Goal: Answer question/provide support: Share knowledge or assist other users

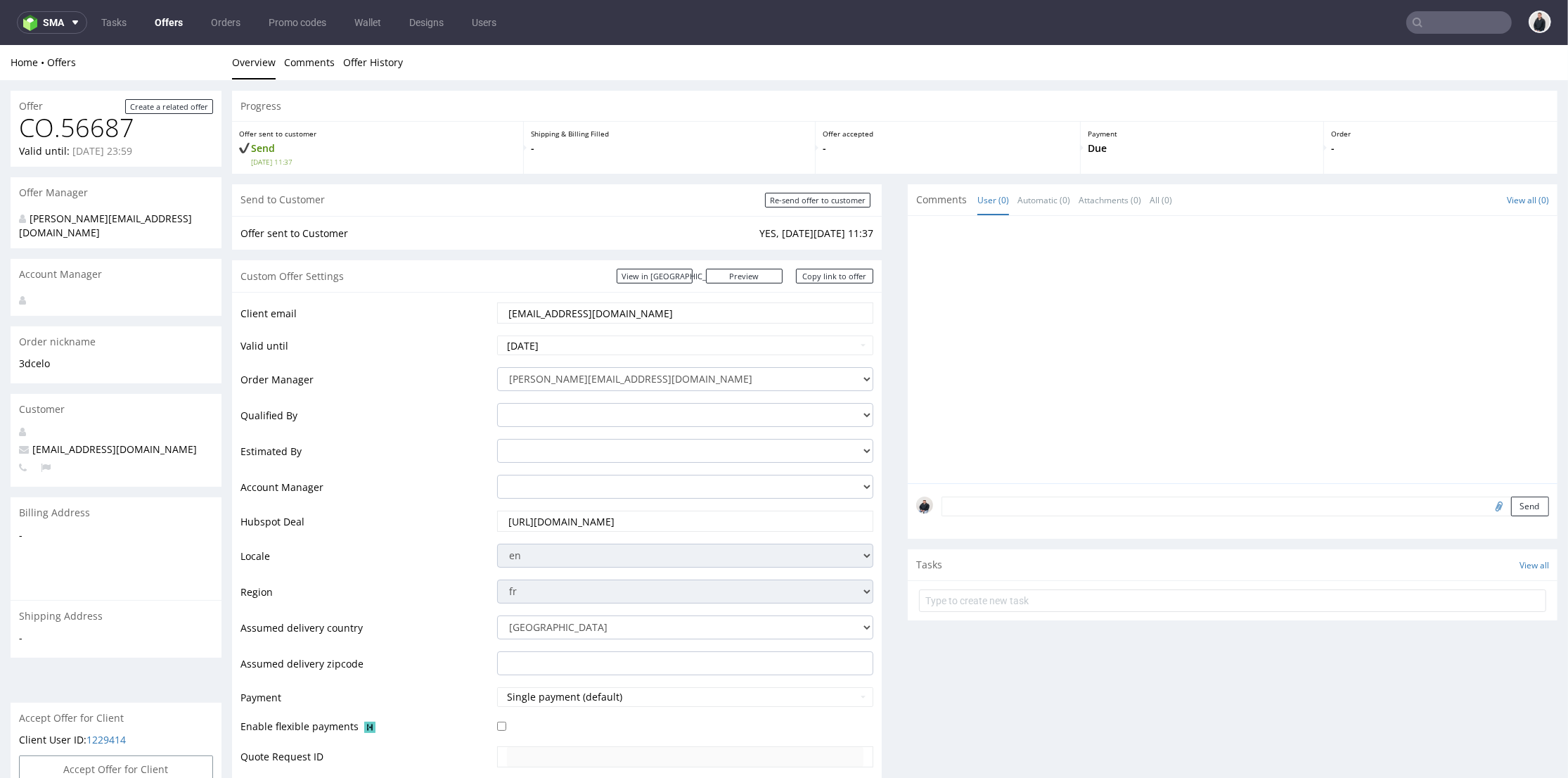
scroll to position [547, 0]
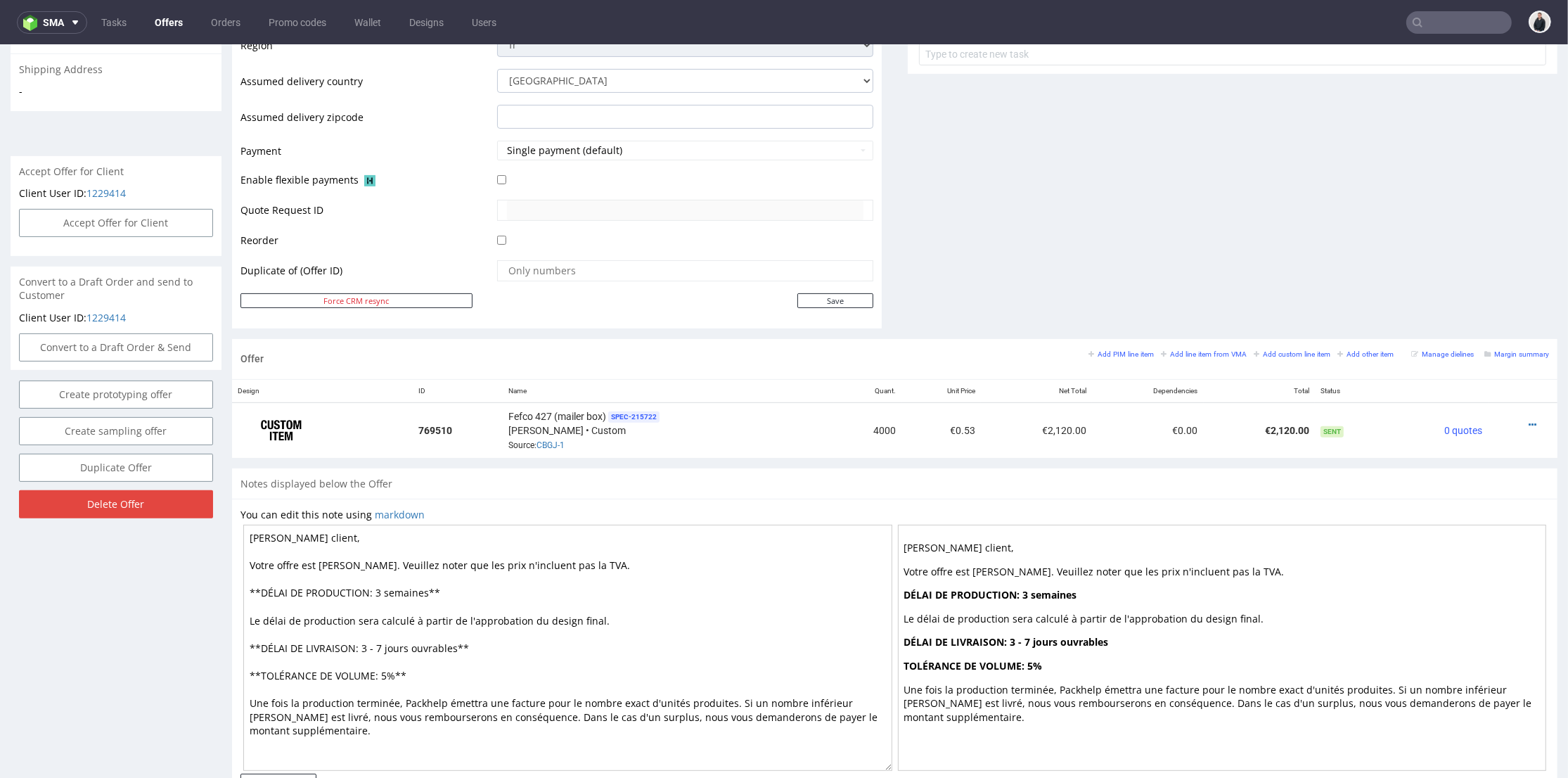
click at [1443, 18] on input "text" at bounding box center [1459, 22] width 105 height 22
paste input "[PERSON_NAME][EMAIL_ADDRESS][DOMAIN_NAME]"
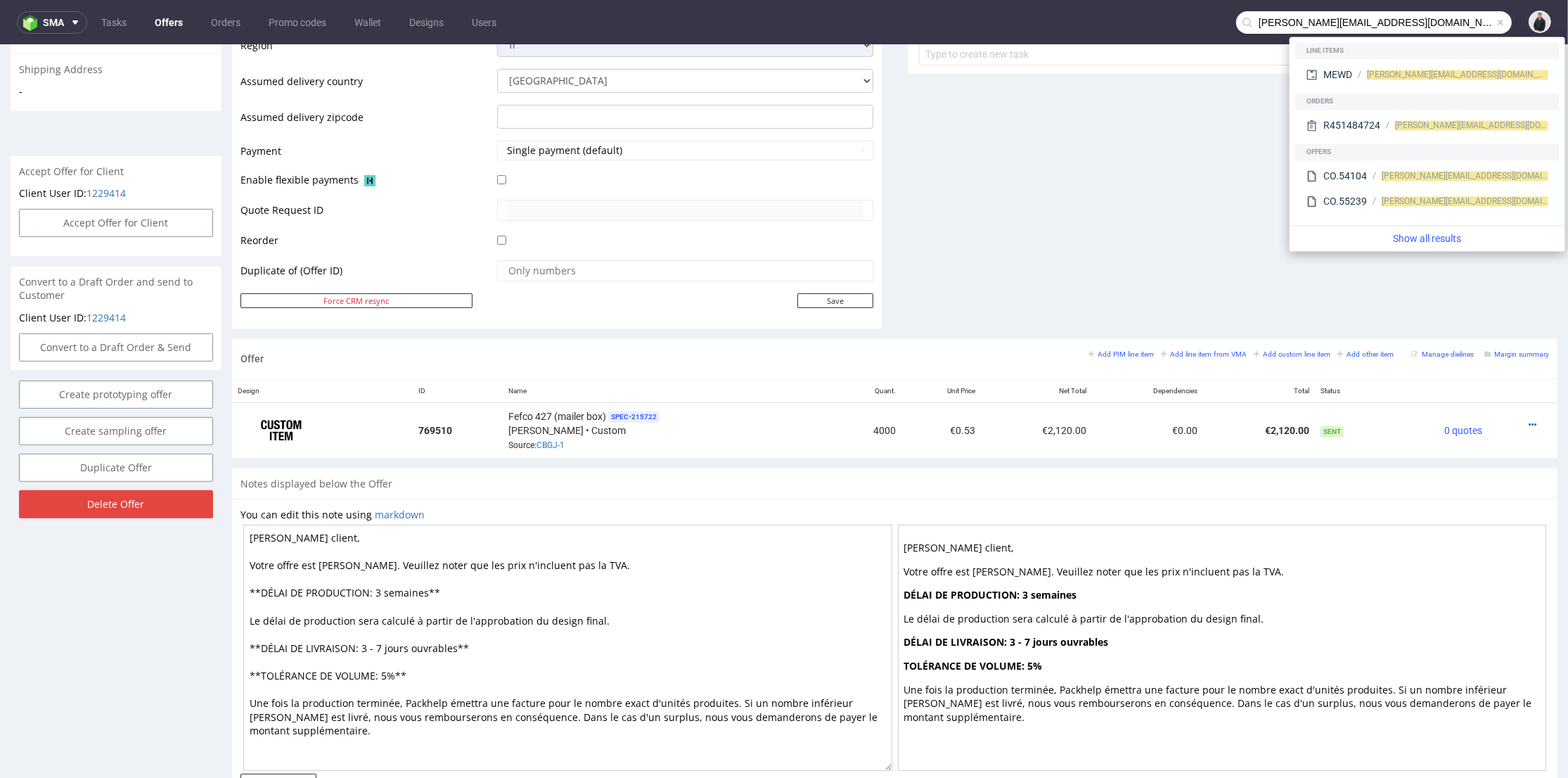
type input "neelan@panopli.co"
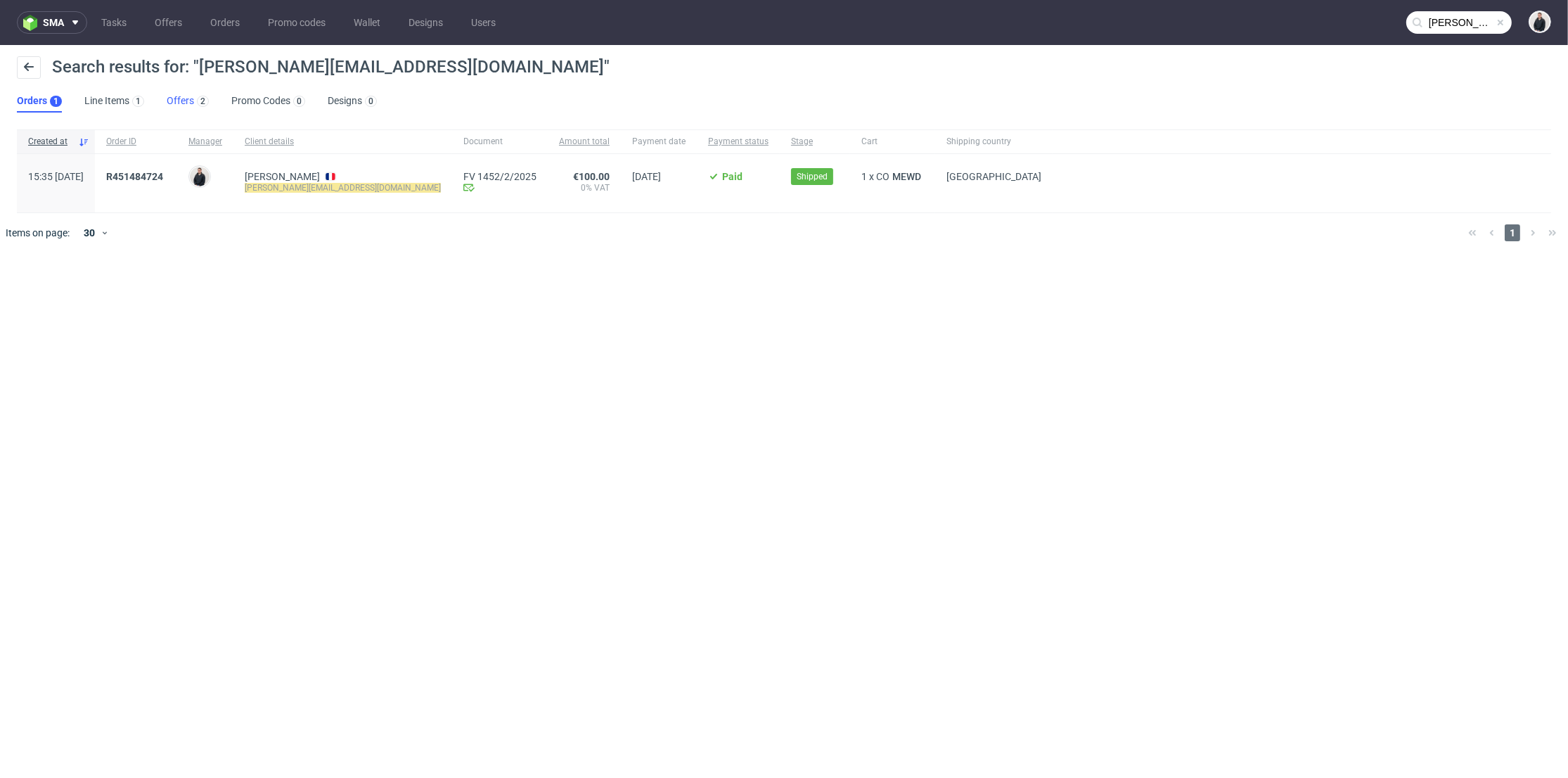
click at [189, 103] on link "Offers 2" at bounding box center [187, 101] width 42 height 22
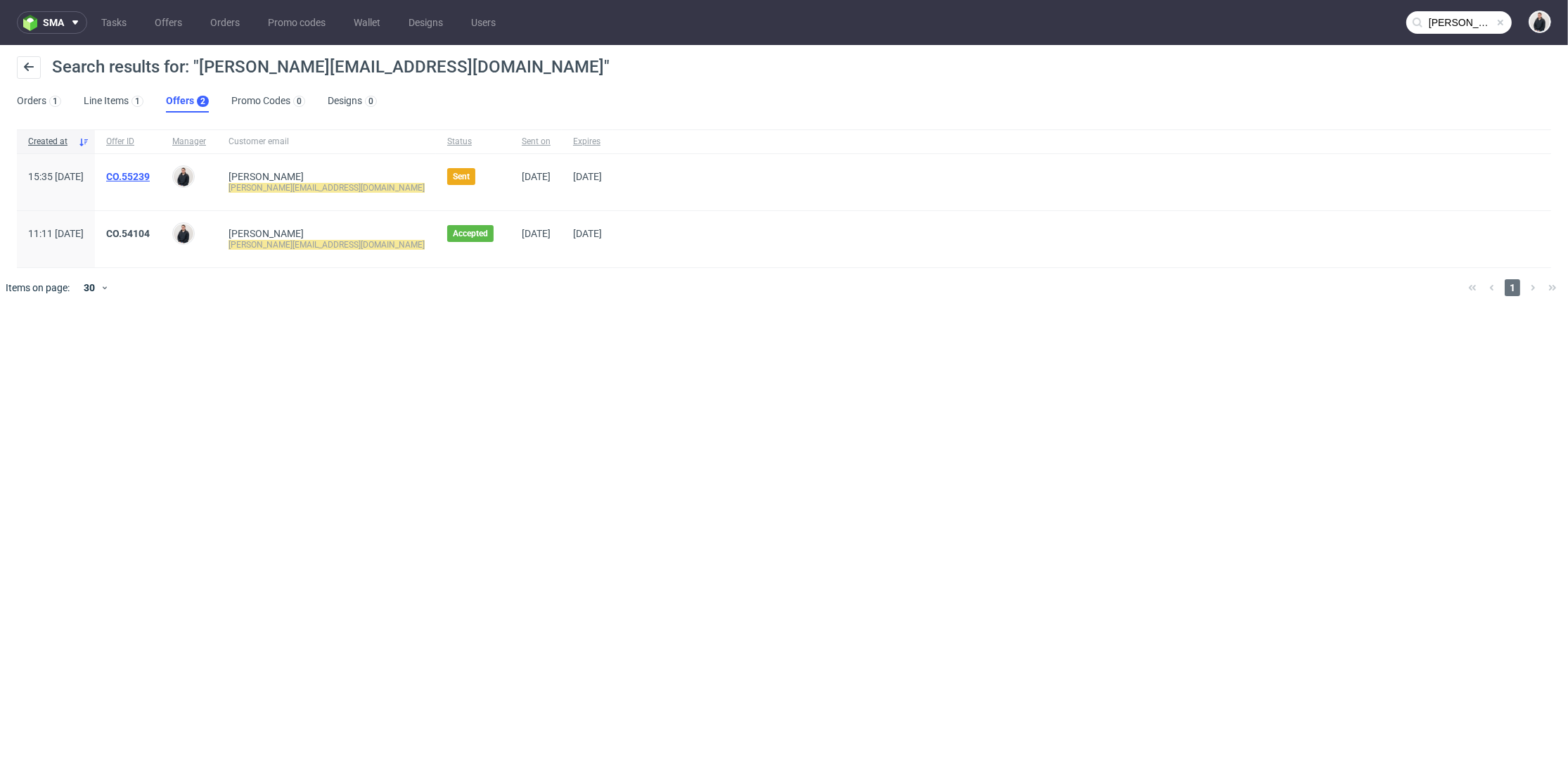
click at [150, 174] on link "CO.55239" at bounding box center [127, 176] width 43 height 11
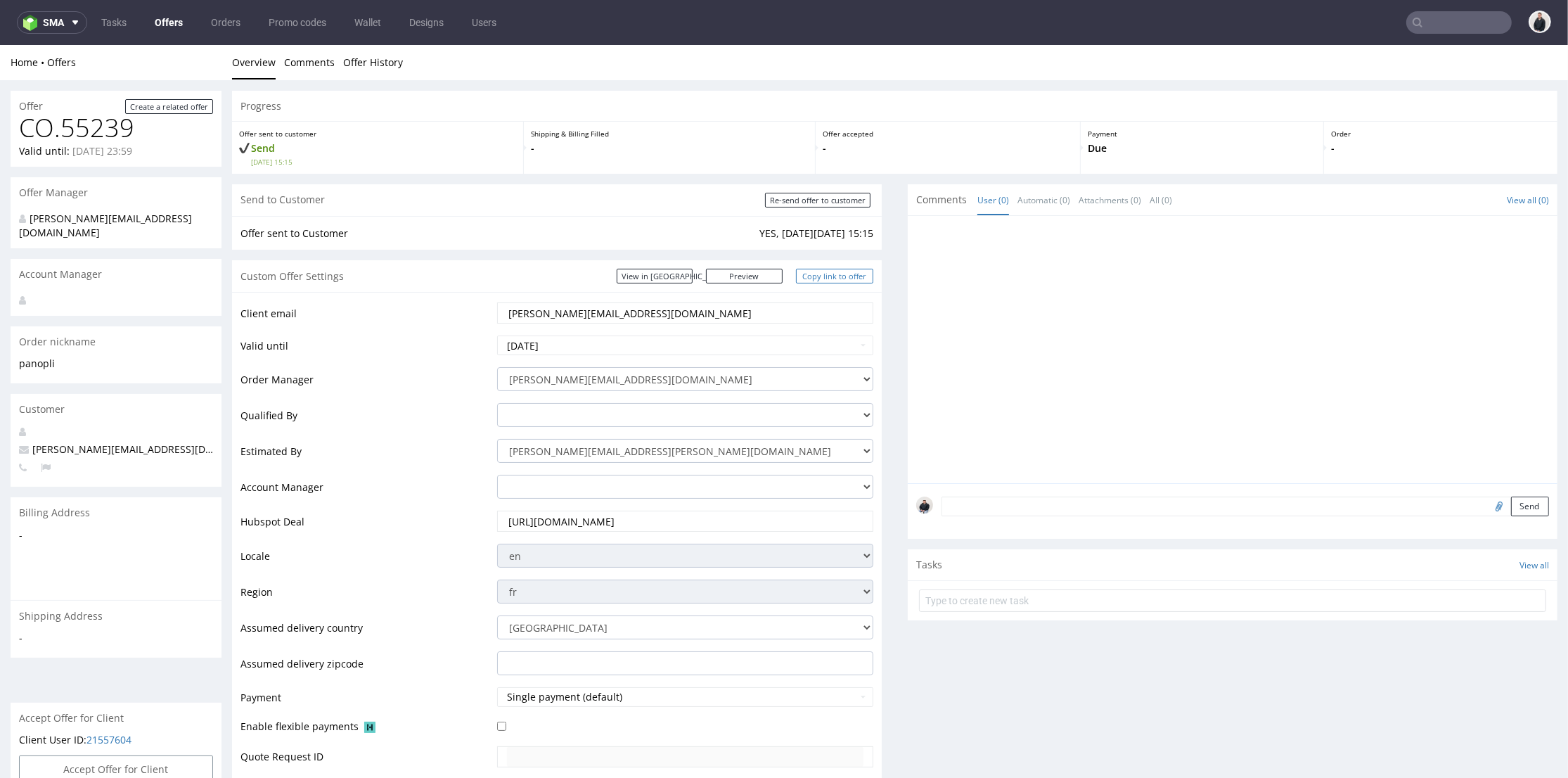
click at [841, 281] on link "Copy link to offer" at bounding box center [834, 276] width 77 height 15
click at [801, 205] on input "Re-send offer to customer" at bounding box center [817, 199] width 105 height 15
type input "In progress..."
click at [754, 271] on link "Preview" at bounding box center [744, 276] width 77 height 15
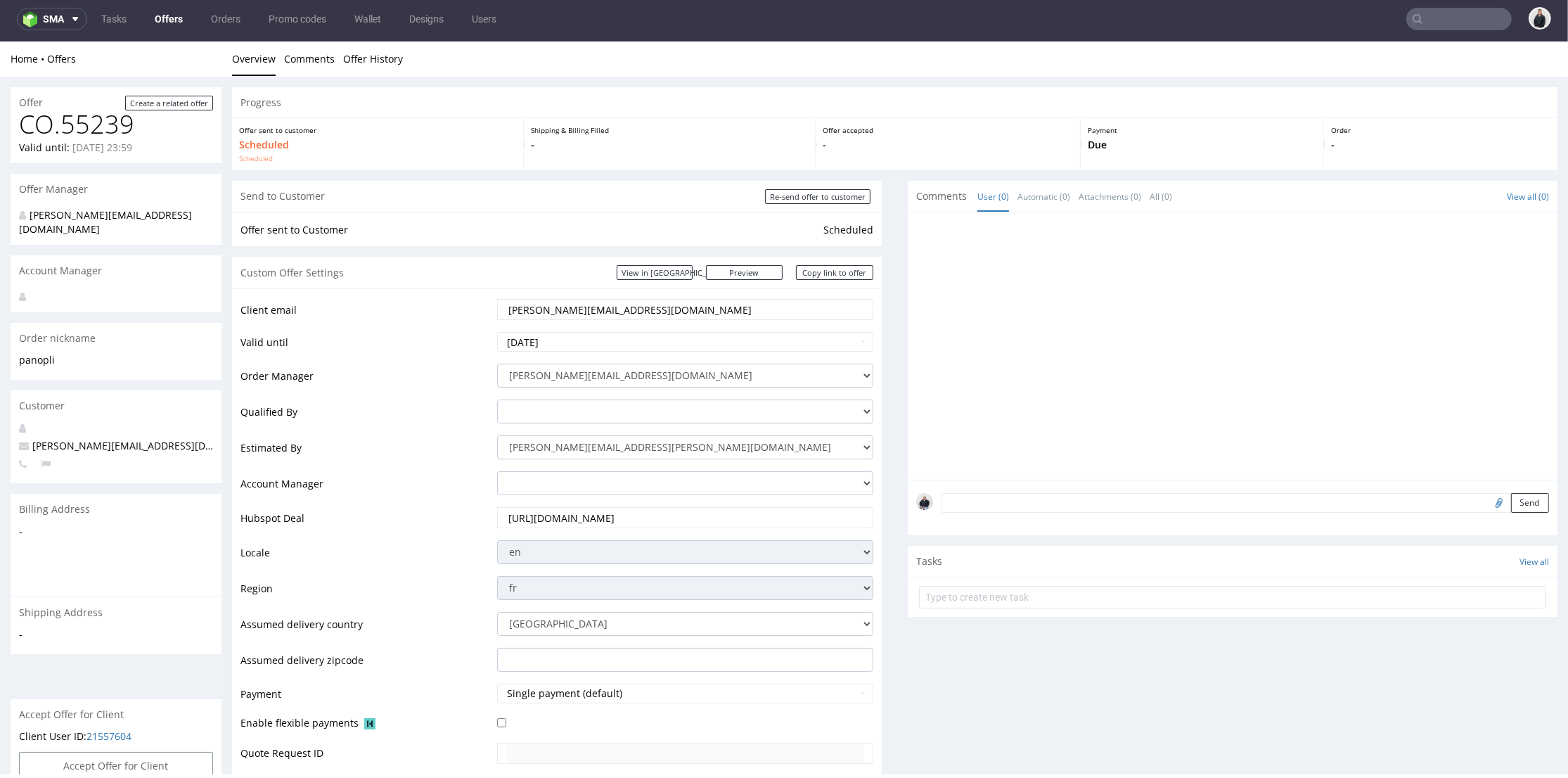
click at [173, 16] on link "Offers" at bounding box center [169, 18] width 45 height 22
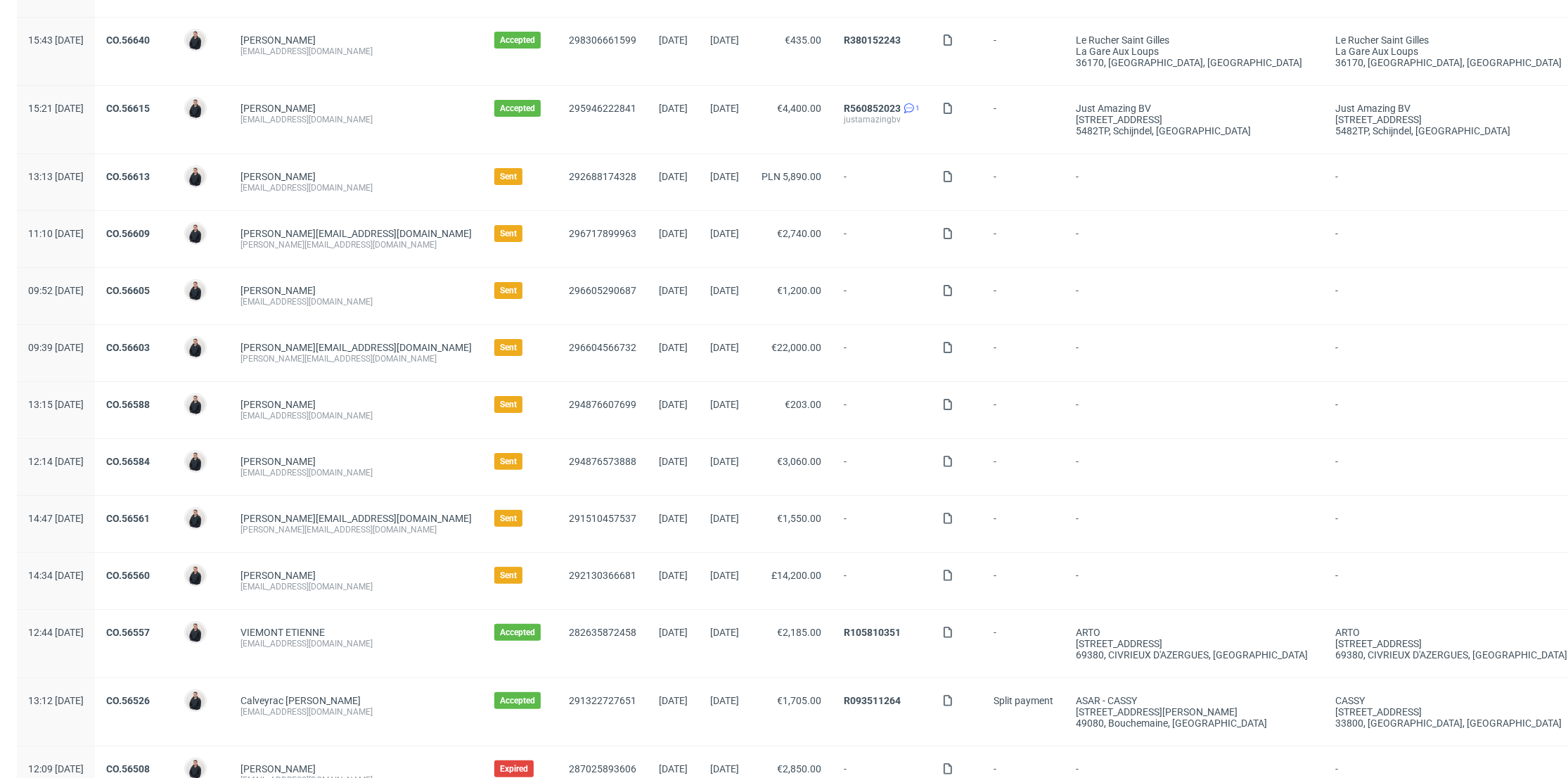
scroll to position [625, 0]
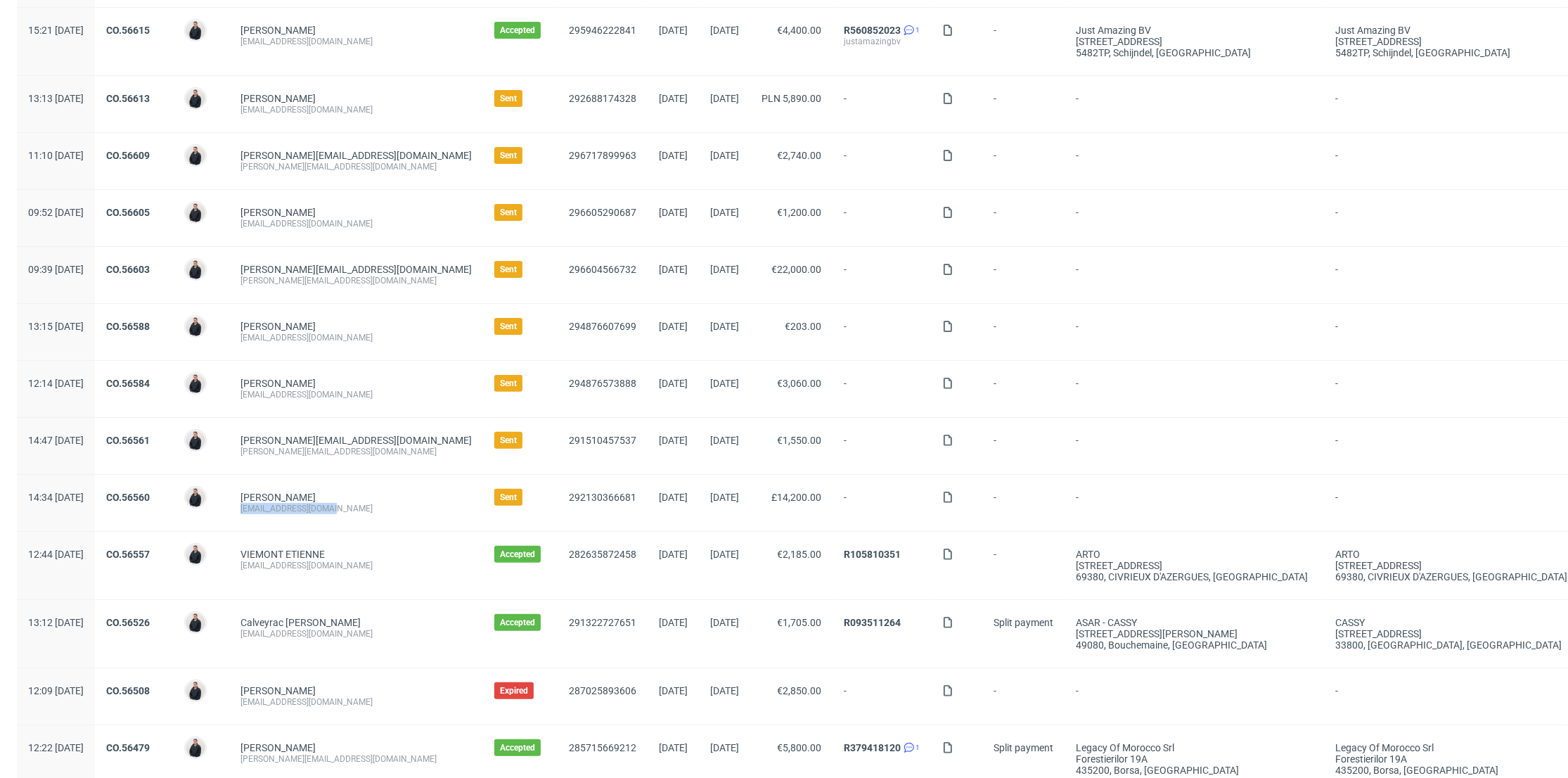
drag, startPoint x: 371, startPoint y: 506, endPoint x: 280, endPoint y: 521, distance: 92.2
click at [280, 521] on div "Stuart Mathieson info@claroprint.co.uk" at bounding box center [356, 503] width 254 height 56
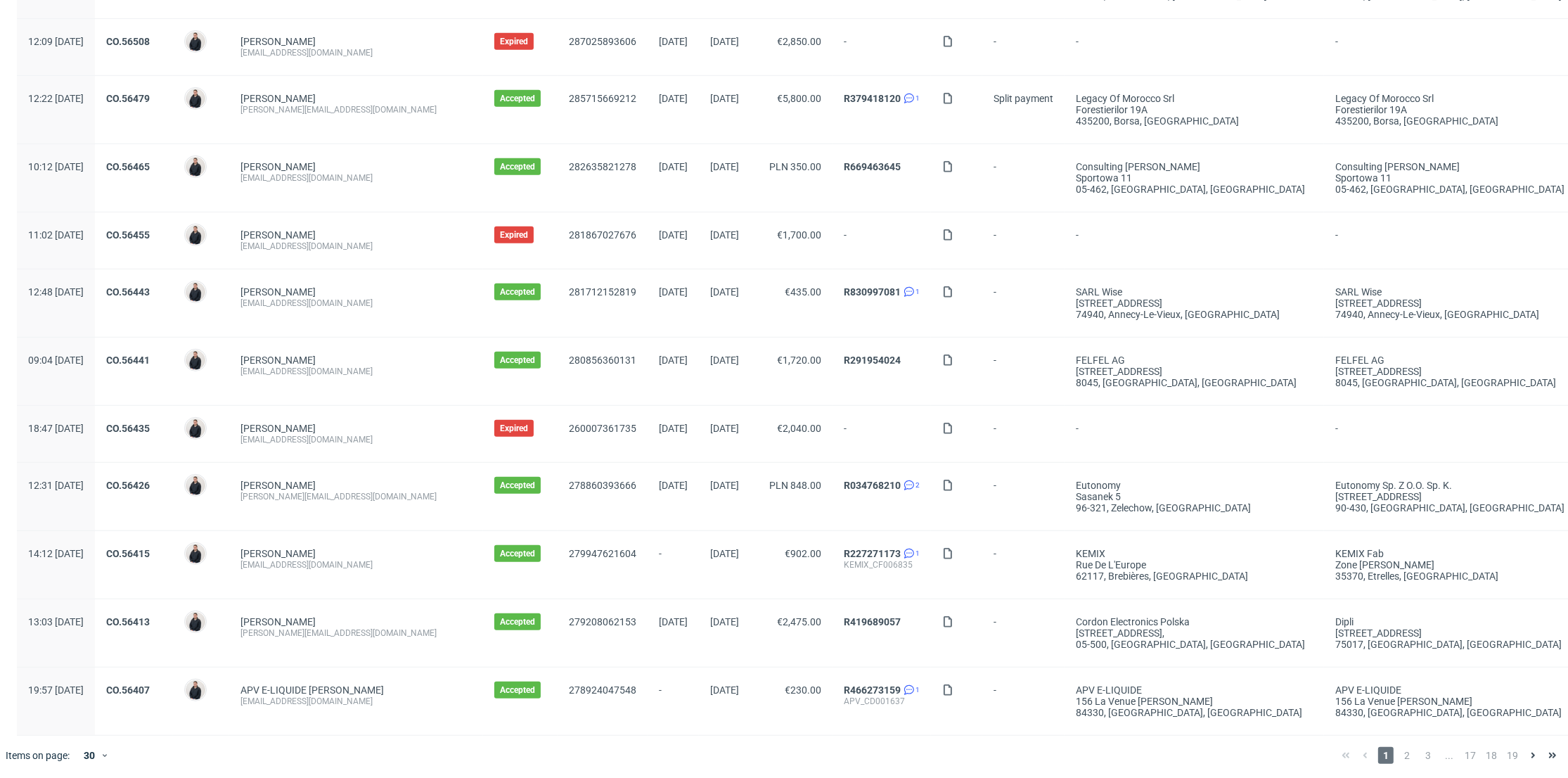
copy div "info@claroprint.co.uk"
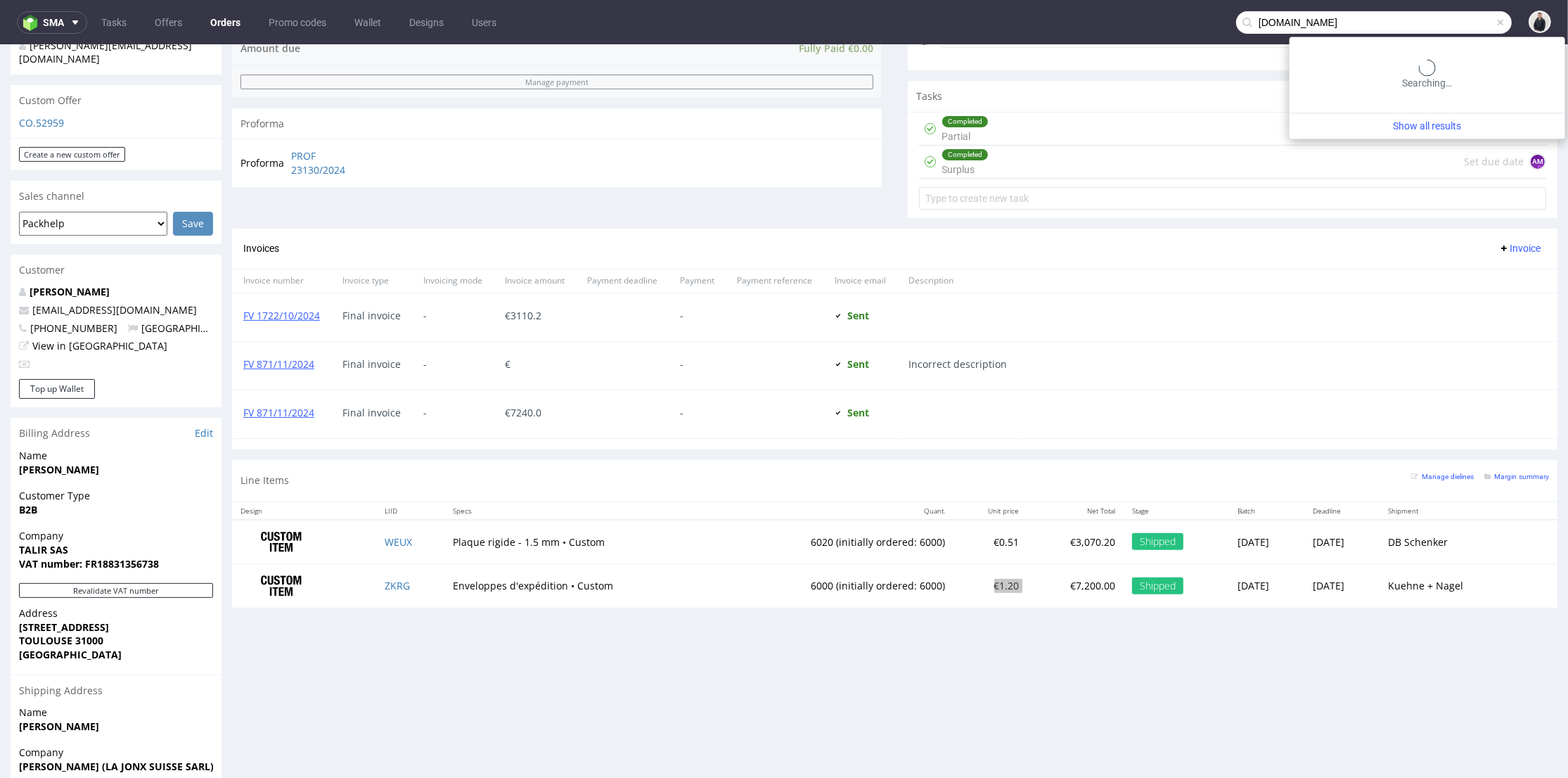
scroll to position [592, 0]
type input "samotics.com"
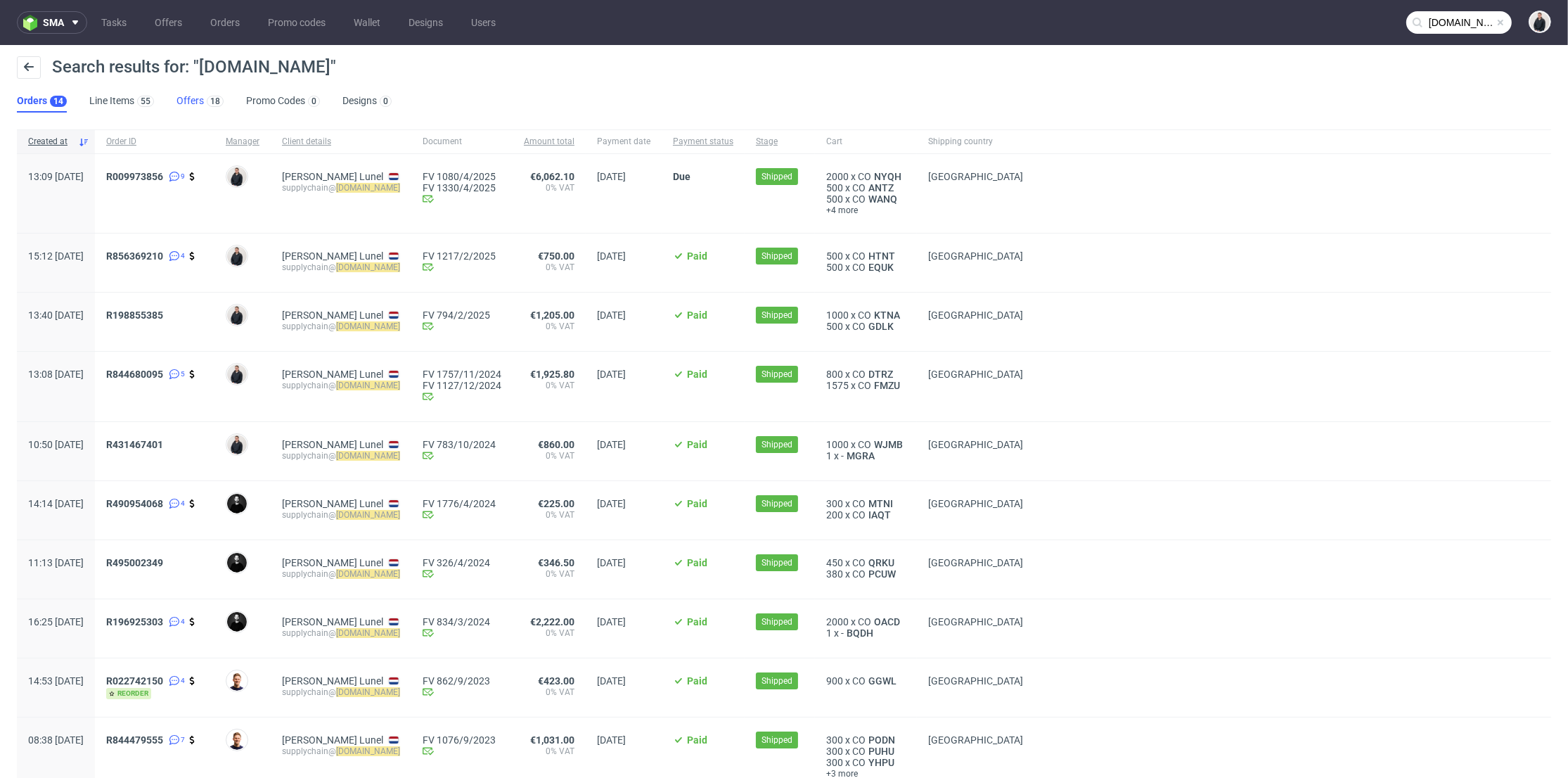
click at [195, 105] on link "Offers 18" at bounding box center [200, 101] width 47 height 22
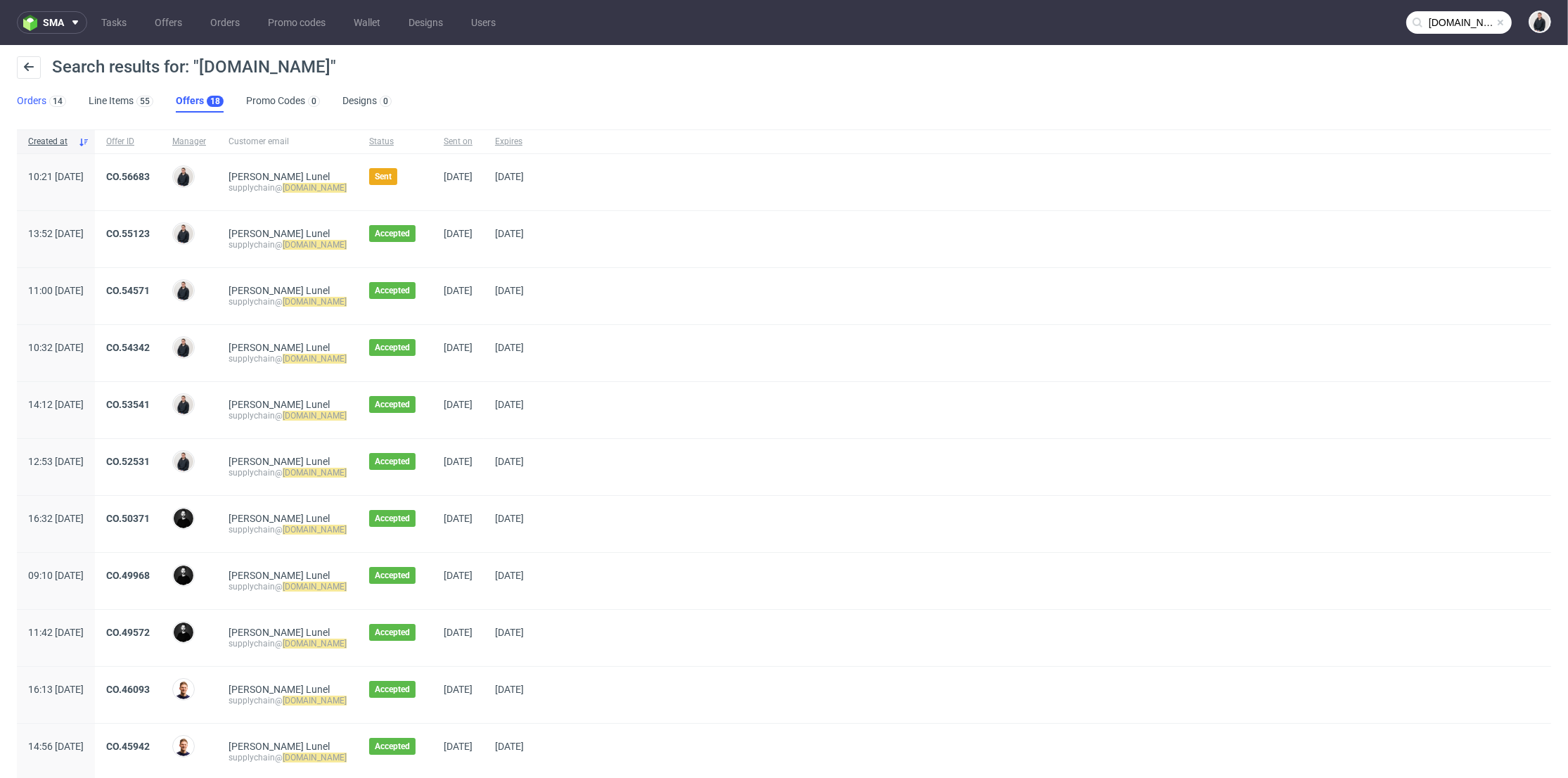
click at [47, 98] on div "14" at bounding box center [56, 101] width 20 height 14
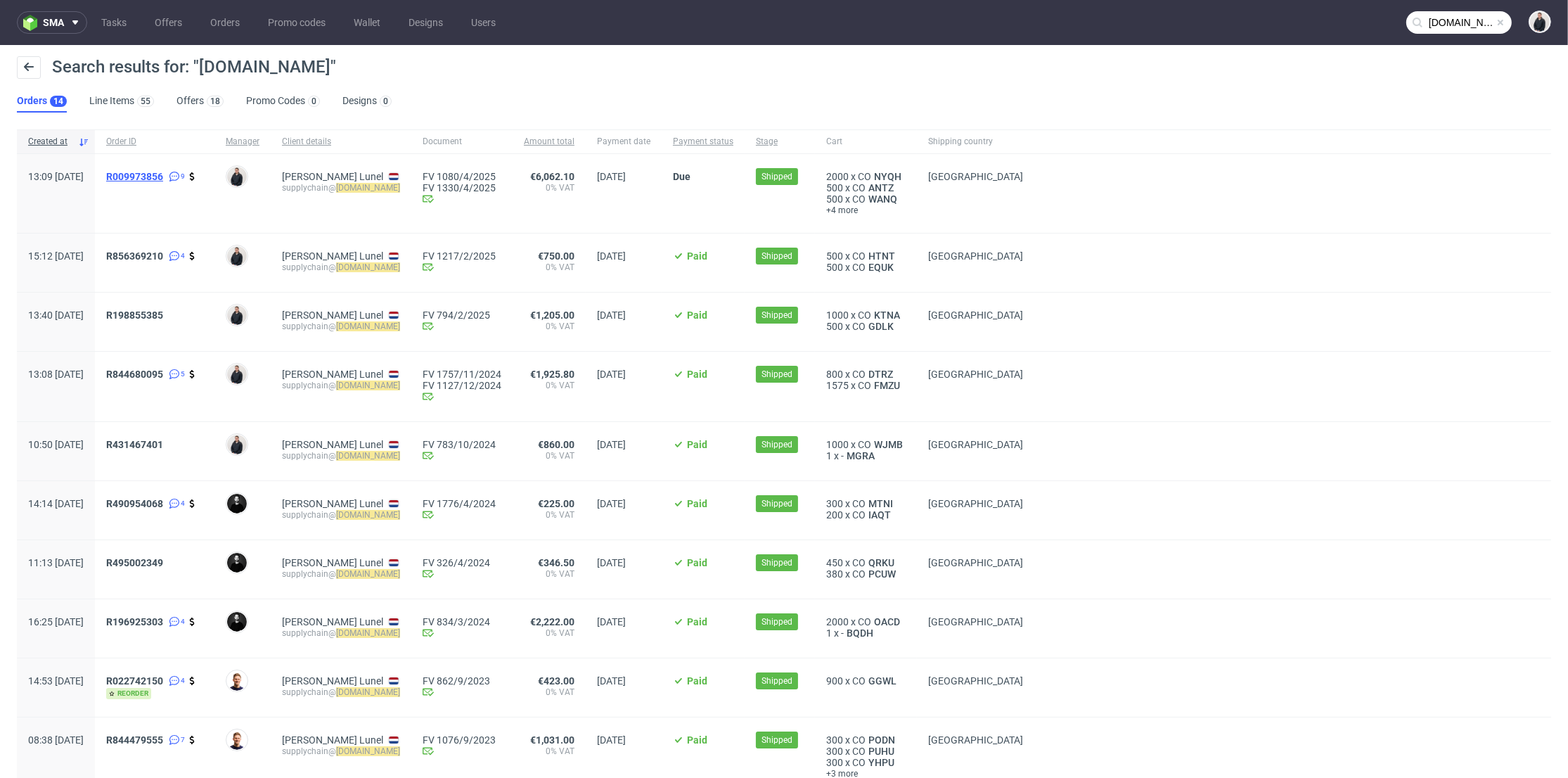
click at [163, 171] on span "R009973856" at bounding box center [134, 176] width 57 height 11
click at [163, 253] on span "R856369210" at bounding box center [134, 256] width 57 height 11
click at [163, 309] on span "R198855385" at bounding box center [134, 315] width 57 height 11
click at [163, 376] on span "R844680095" at bounding box center [134, 374] width 57 height 11
click at [163, 444] on span "R431467401" at bounding box center [134, 444] width 57 height 11
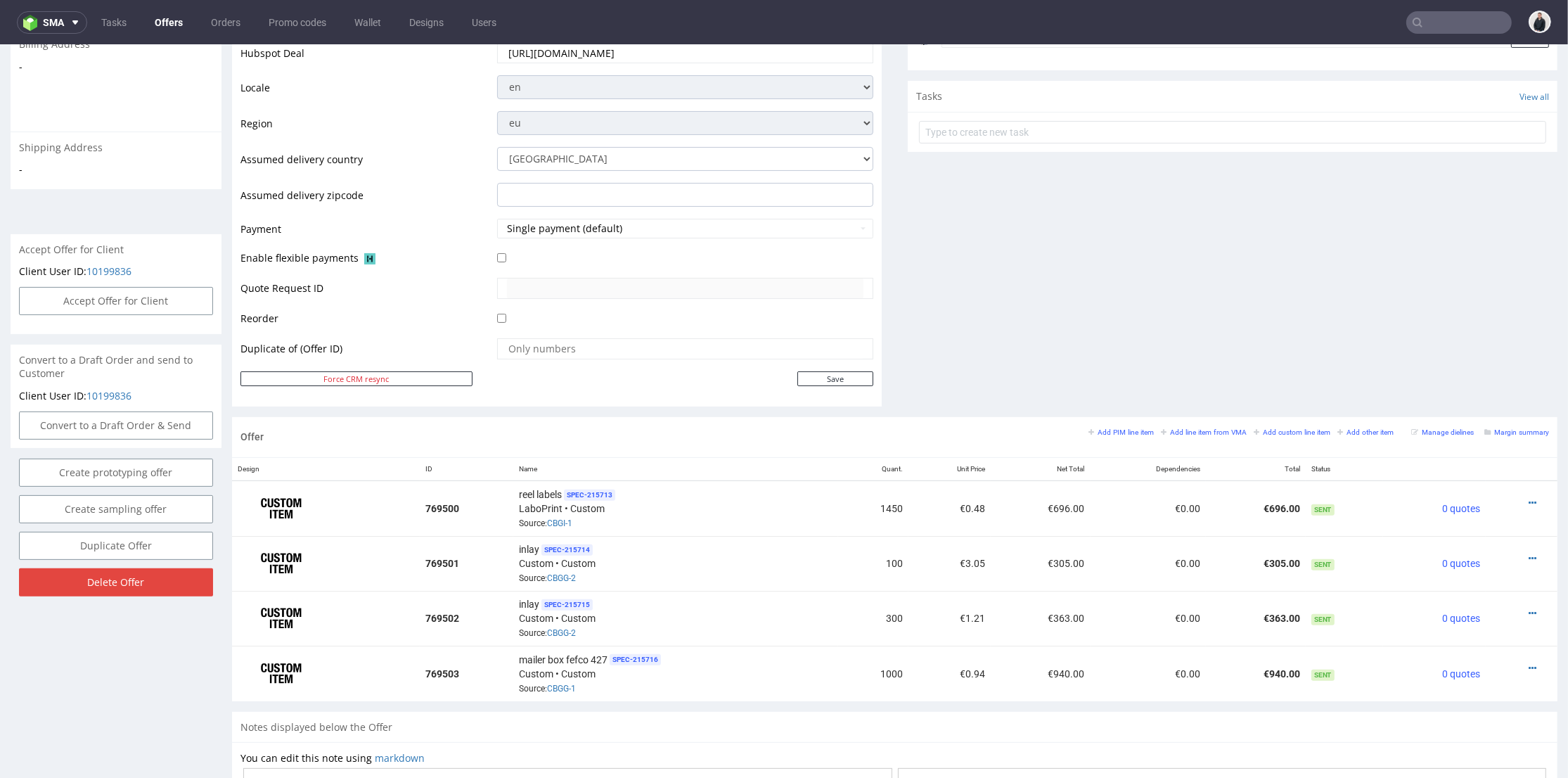
scroll to position [547, 0]
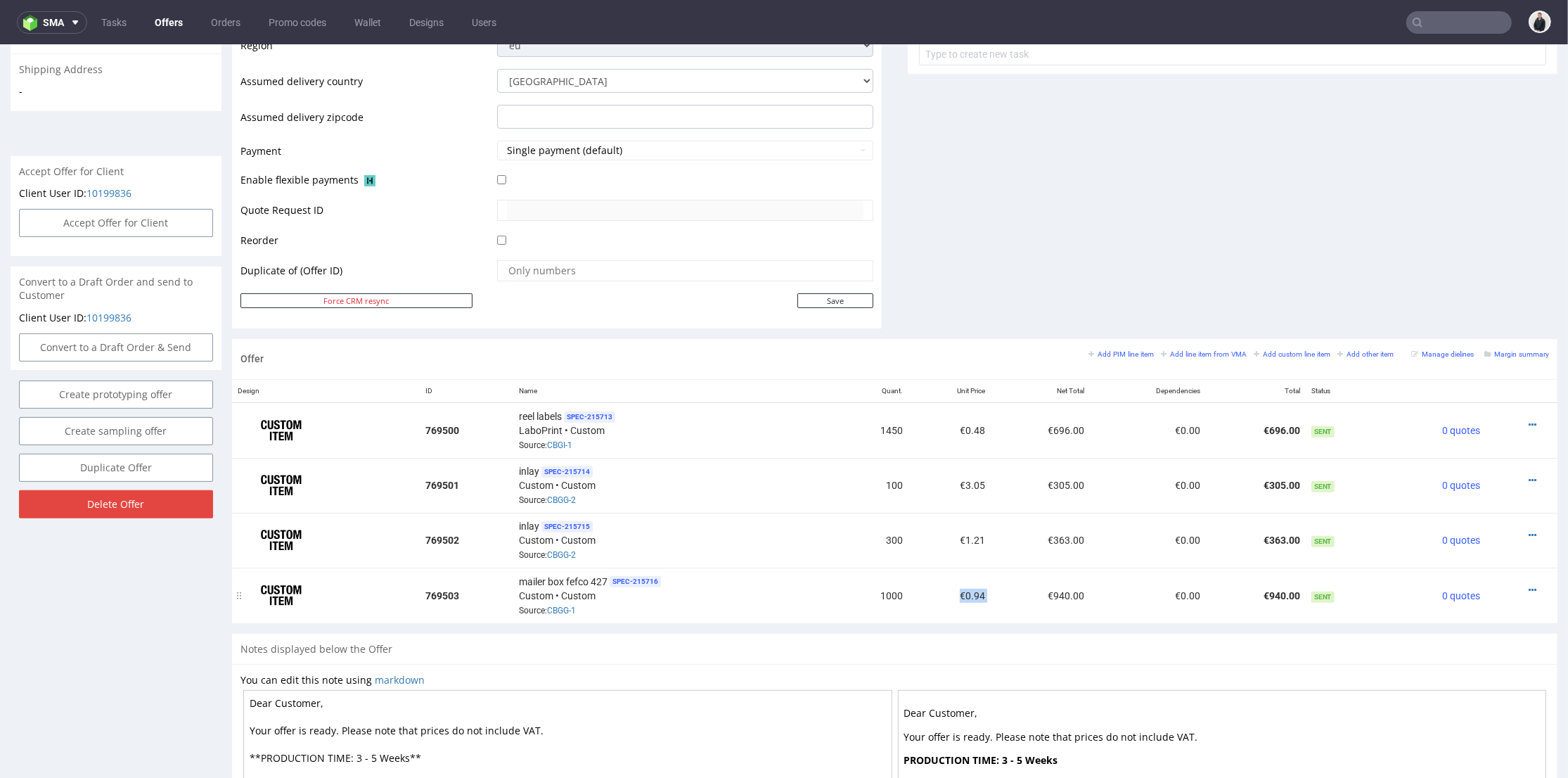
drag, startPoint x: 951, startPoint y: 589, endPoint x: 984, endPoint y: 589, distance: 33.0
click at [984, 588] on tr "769503 mailer box fefco 427 SPEC- 215716 Custom • Custom Source: CBGG-1 1000 €0…" at bounding box center [894, 595] width 1325 height 55
click at [958, 612] on td "€0.94" at bounding box center [949, 595] width 82 height 55
drag, startPoint x: 949, startPoint y: 428, endPoint x: 982, endPoint y: 427, distance: 33.0
click at [982, 427] on tr "769500 reel labels SPEC- 215713 LaboPrint • Custom Source: CBGI-1 1450 €0.48 €6…" at bounding box center [894, 430] width 1325 height 56
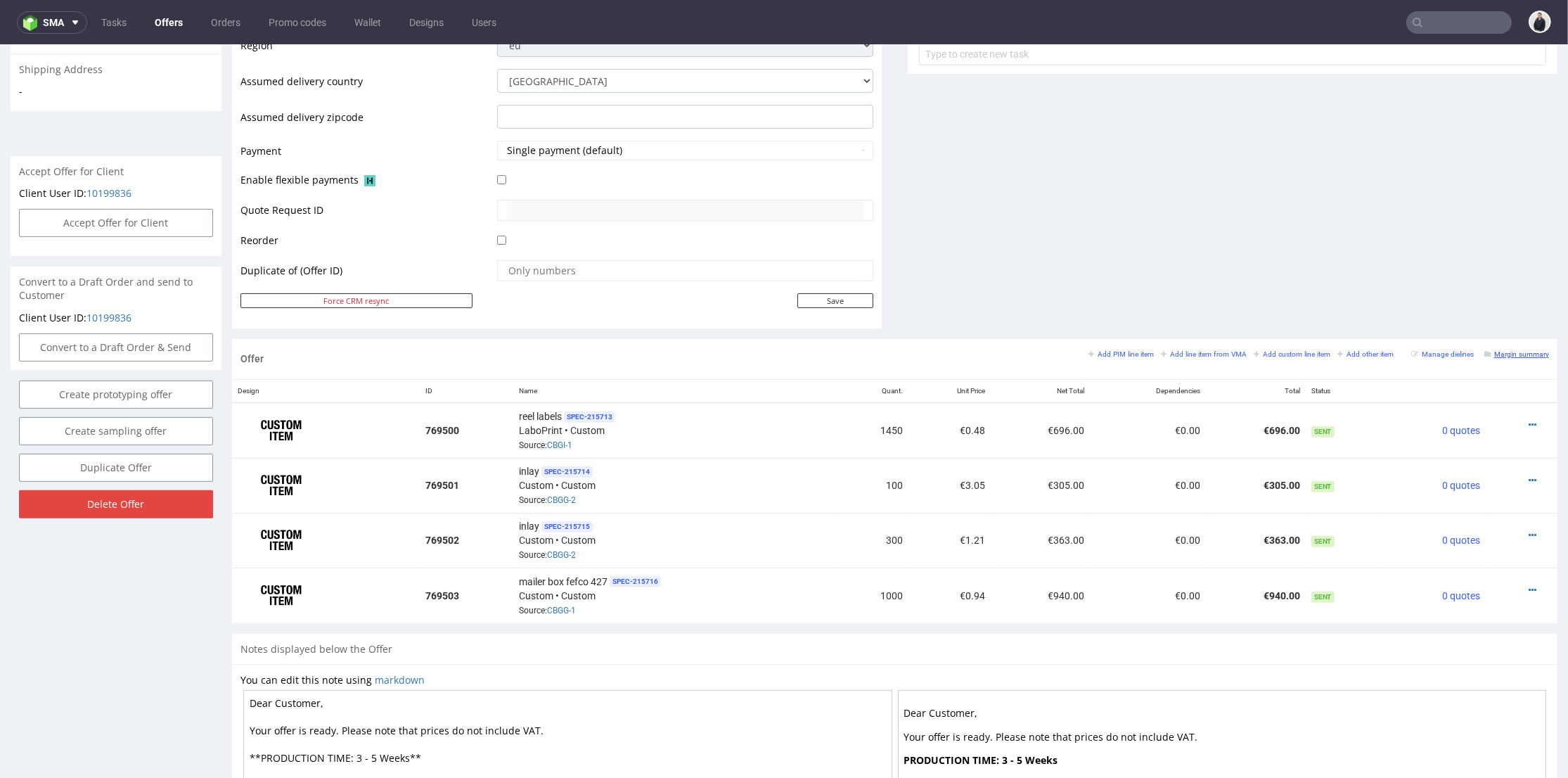
click at [1491, 354] on small "Margin summary" at bounding box center [1516, 354] width 65 height 8
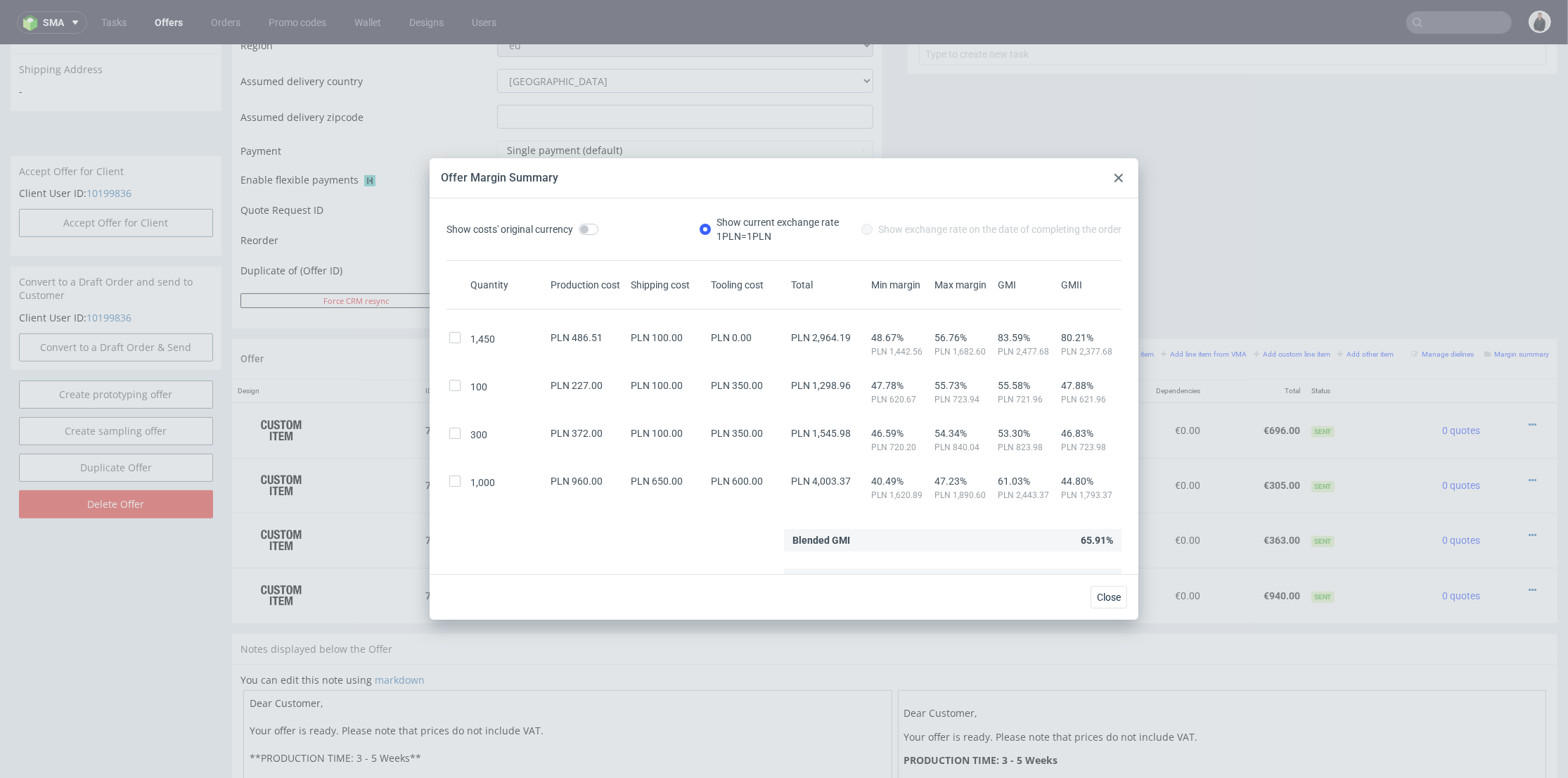
click at [1116, 180] on use at bounding box center [1118, 178] width 8 height 8
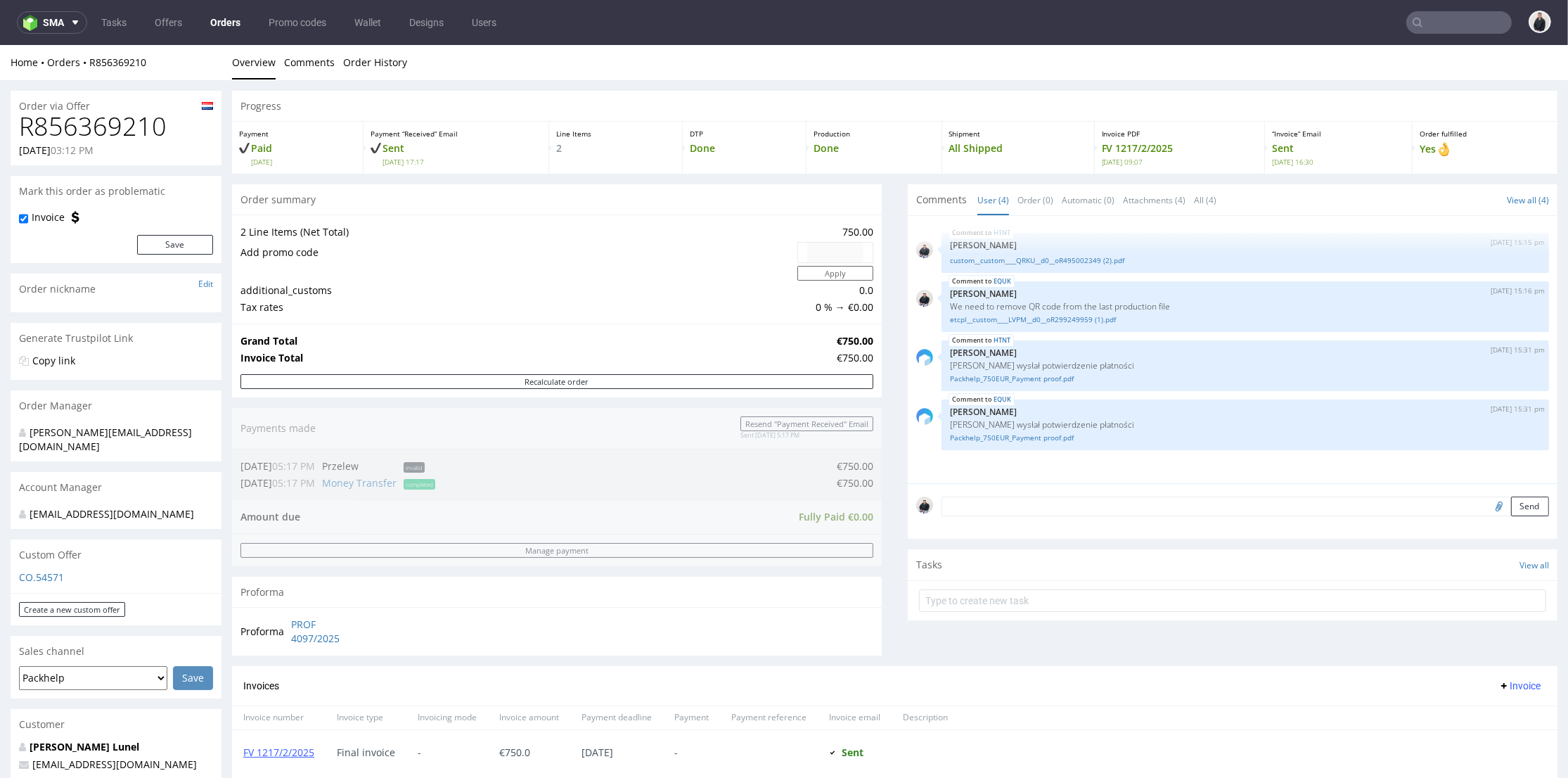
scroll to position [312, 0]
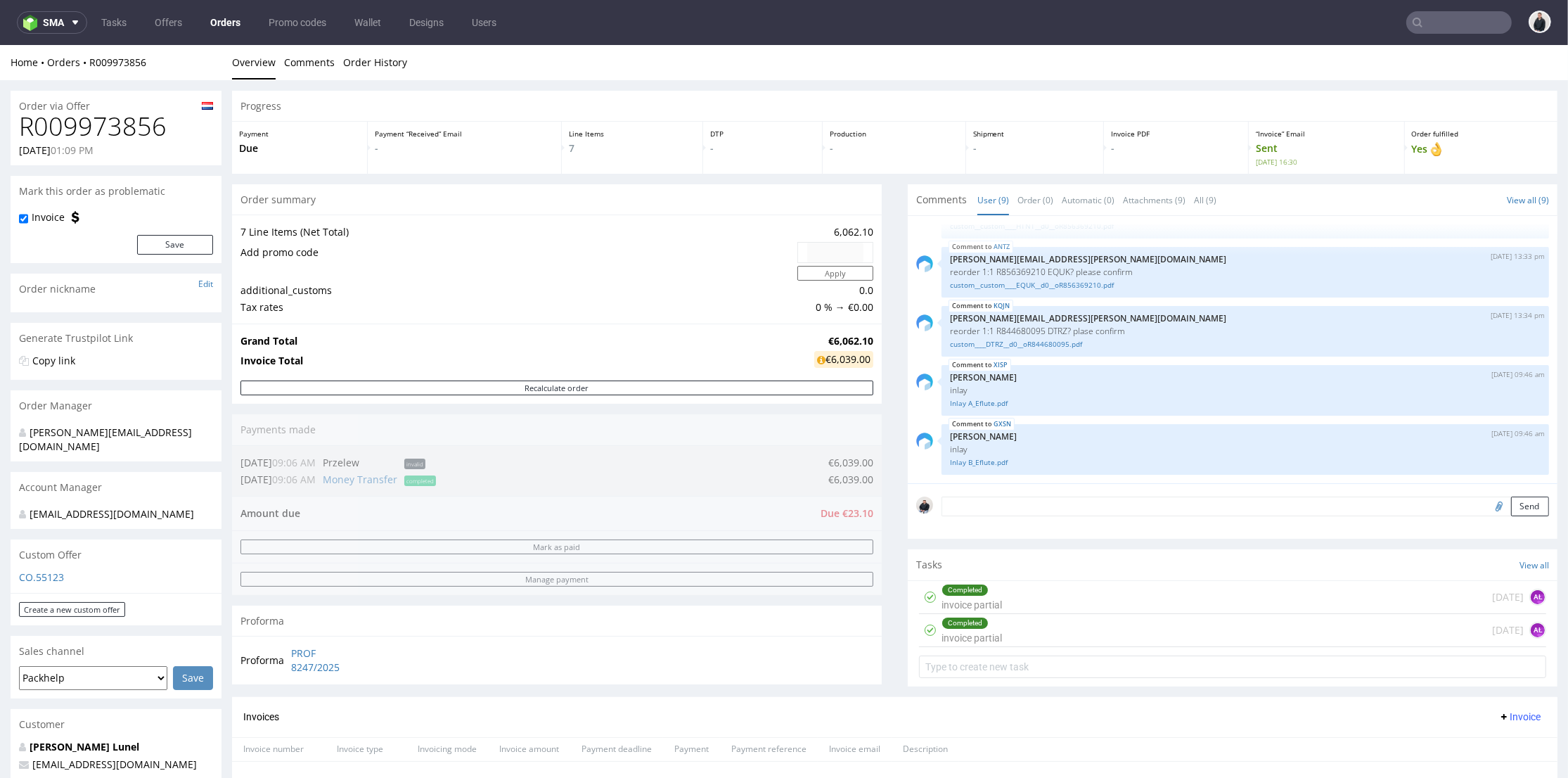
scroll to position [575, 0]
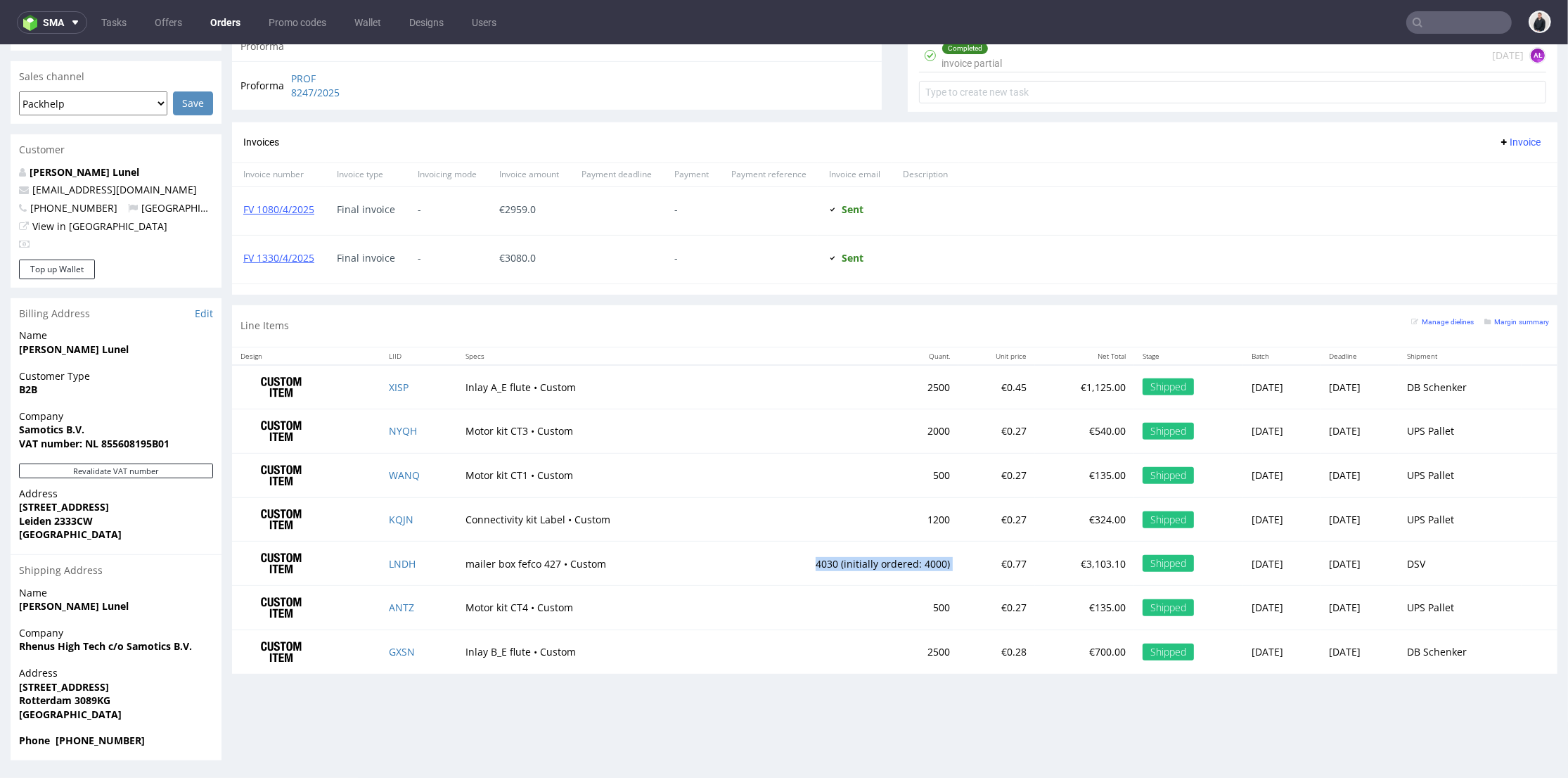
drag, startPoint x: 746, startPoint y: 559, endPoint x: 926, endPoint y: 552, distance: 180.1
click at [922, 550] on tr "LNDH mailer box fefco 427 • Custom 4030 (initially ordered: 4000) €0.77 €3,103.…" at bounding box center [894, 563] width 1325 height 44
click at [958, 557] on td "€0.77" at bounding box center [997, 563] width 76 height 44
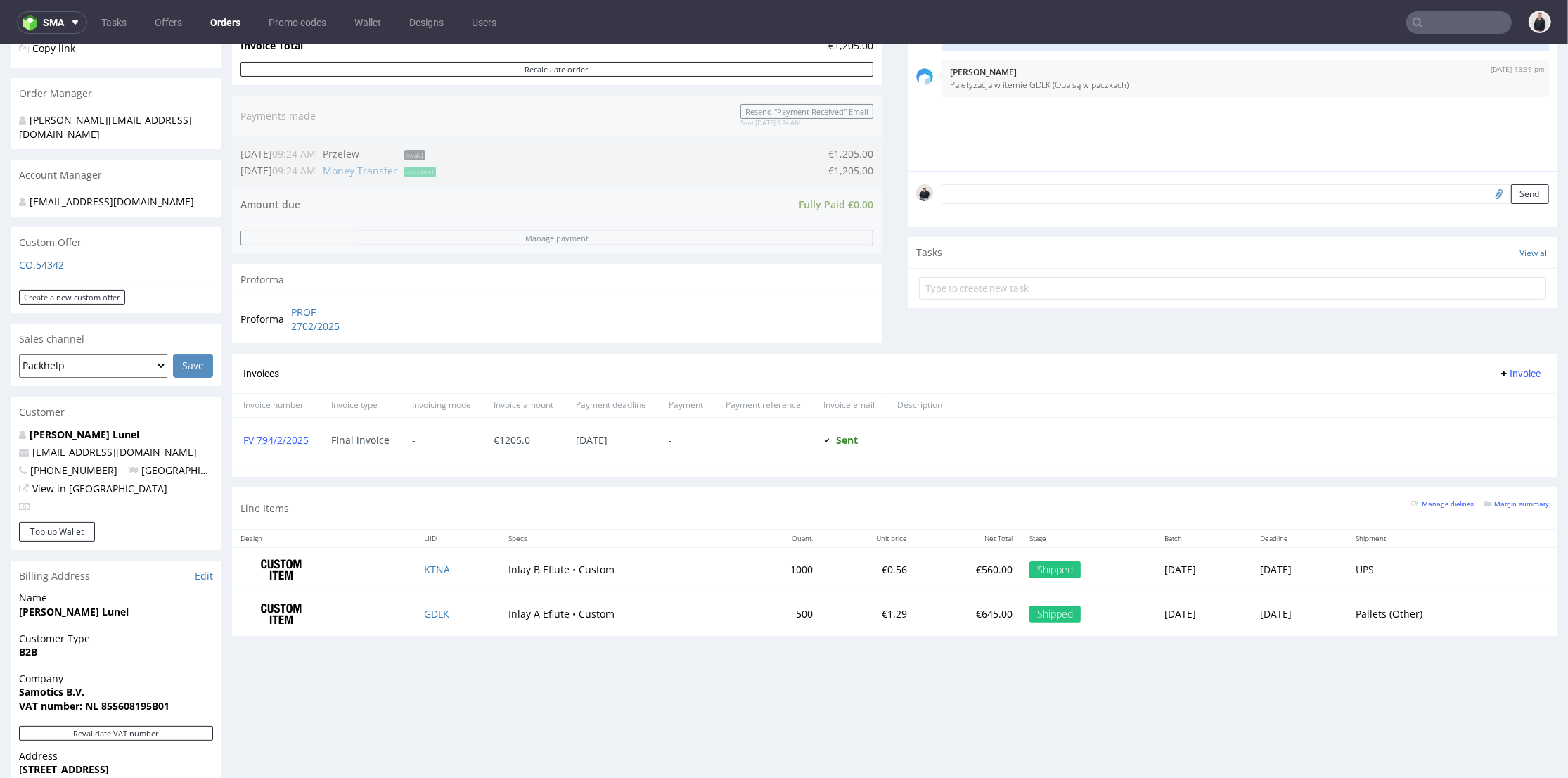
scroll to position [390, 0]
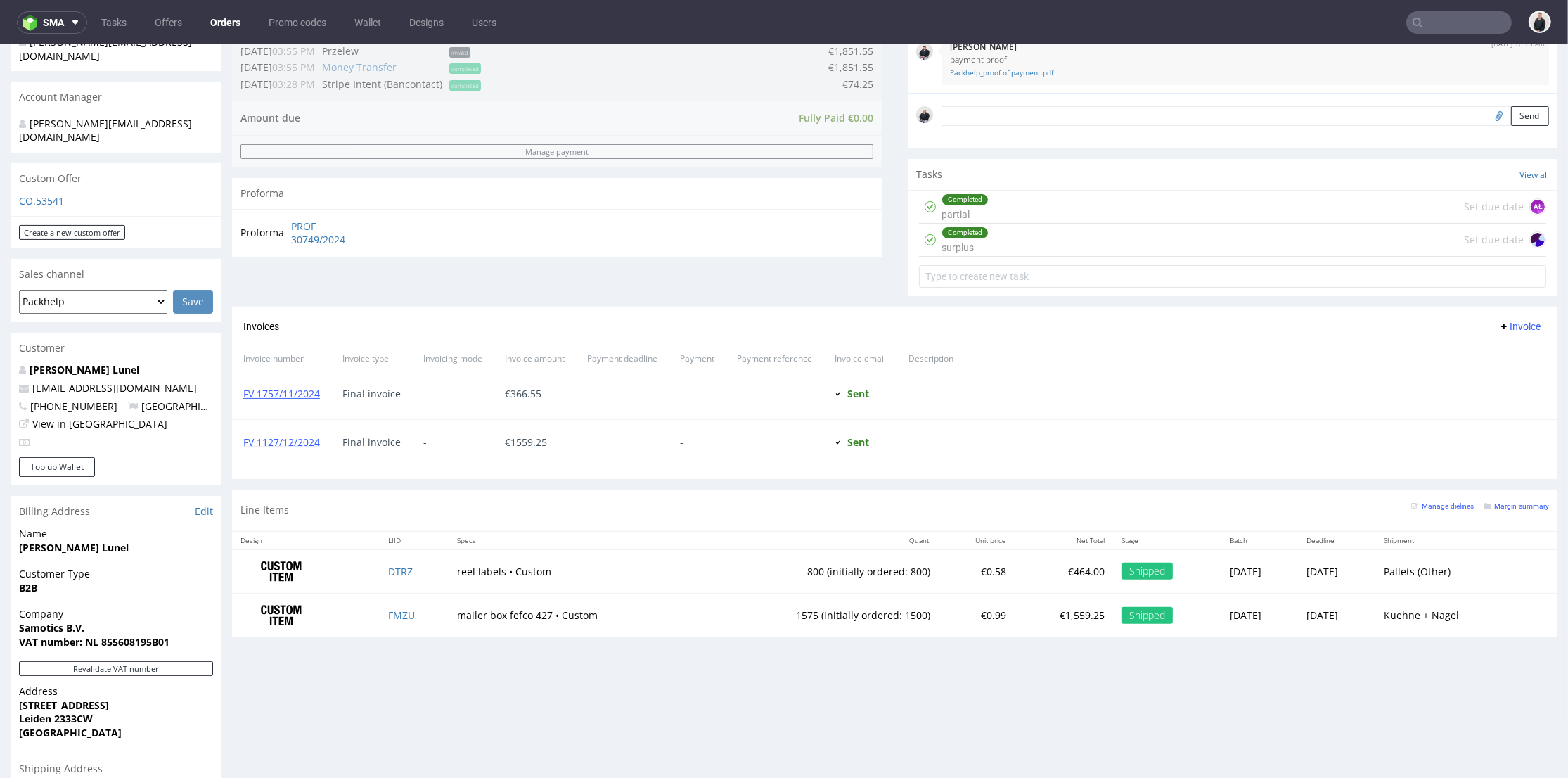
scroll to position [469, 0]
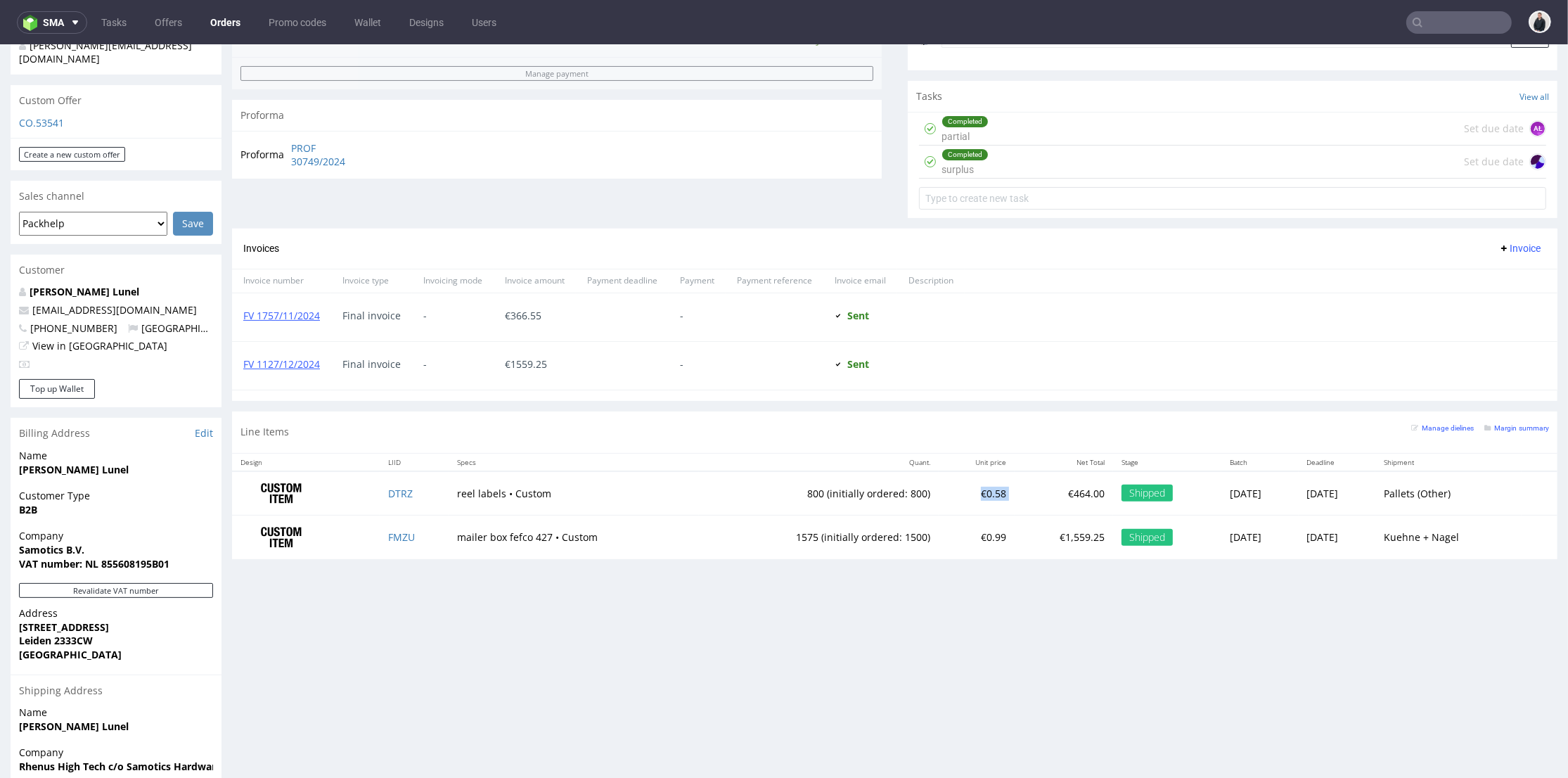
drag, startPoint x: 927, startPoint y: 499, endPoint x: 980, endPoint y: 499, distance: 53.0
click at [980, 494] on tr "DTRZ reel labels • Custom 800 (initially ordered: 800) €0.58 €464.00 Shipped Tu…" at bounding box center [894, 493] width 1325 height 44
click at [947, 521] on td "€0.99" at bounding box center [977, 537] width 76 height 44
drag, startPoint x: 804, startPoint y: 544, endPoint x: 960, endPoint y: 539, distance: 156.1
click at [957, 539] on tr "FMZU mailer box fefco 427 • Custom 1575 (initially ordered: 1500) €0.99 €1,559.…" at bounding box center [894, 537] width 1325 height 44
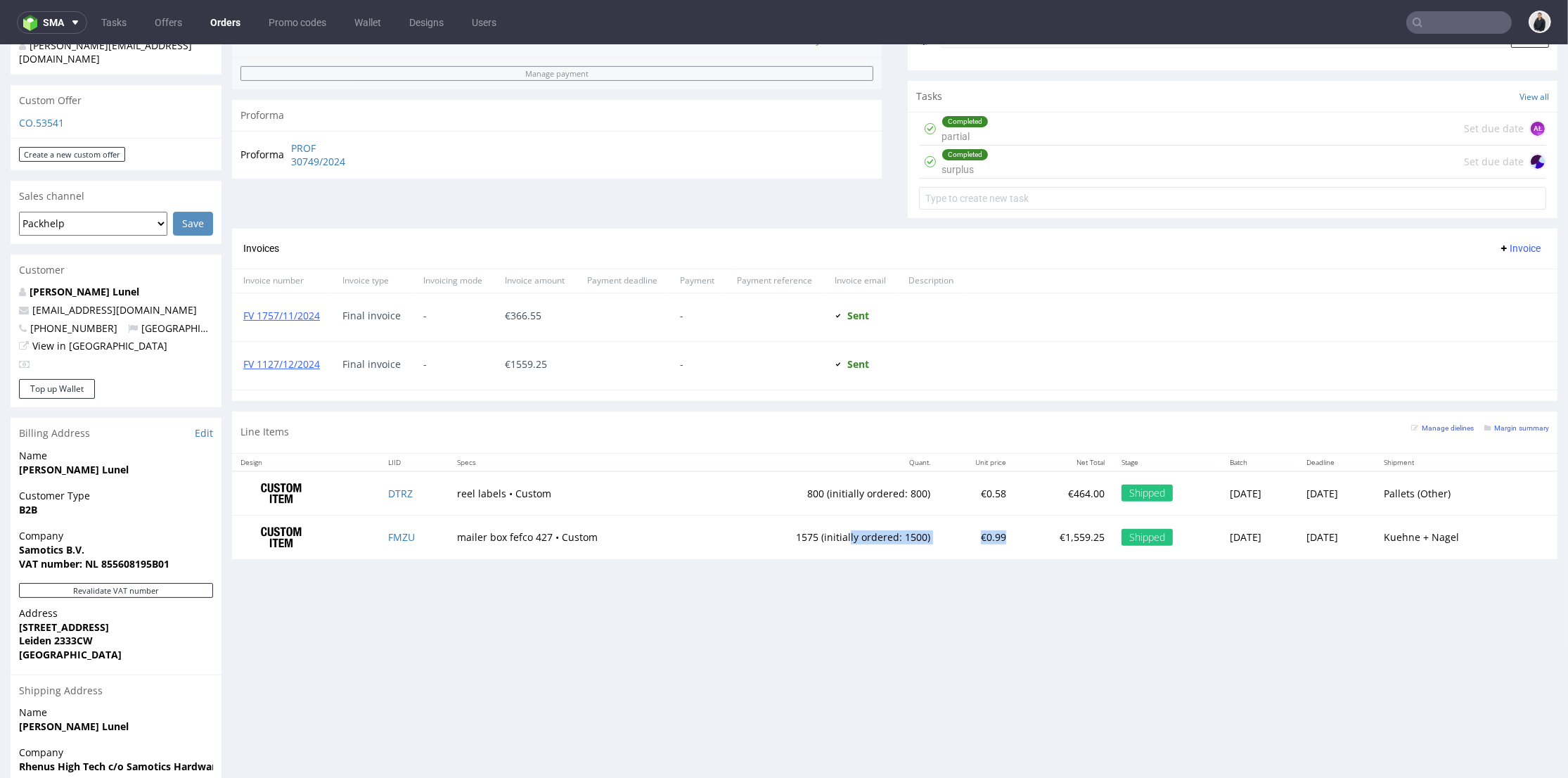
click at [961, 539] on td "€0.99" at bounding box center [977, 537] width 76 height 44
